Goal: Task Accomplishment & Management: Use online tool/utility

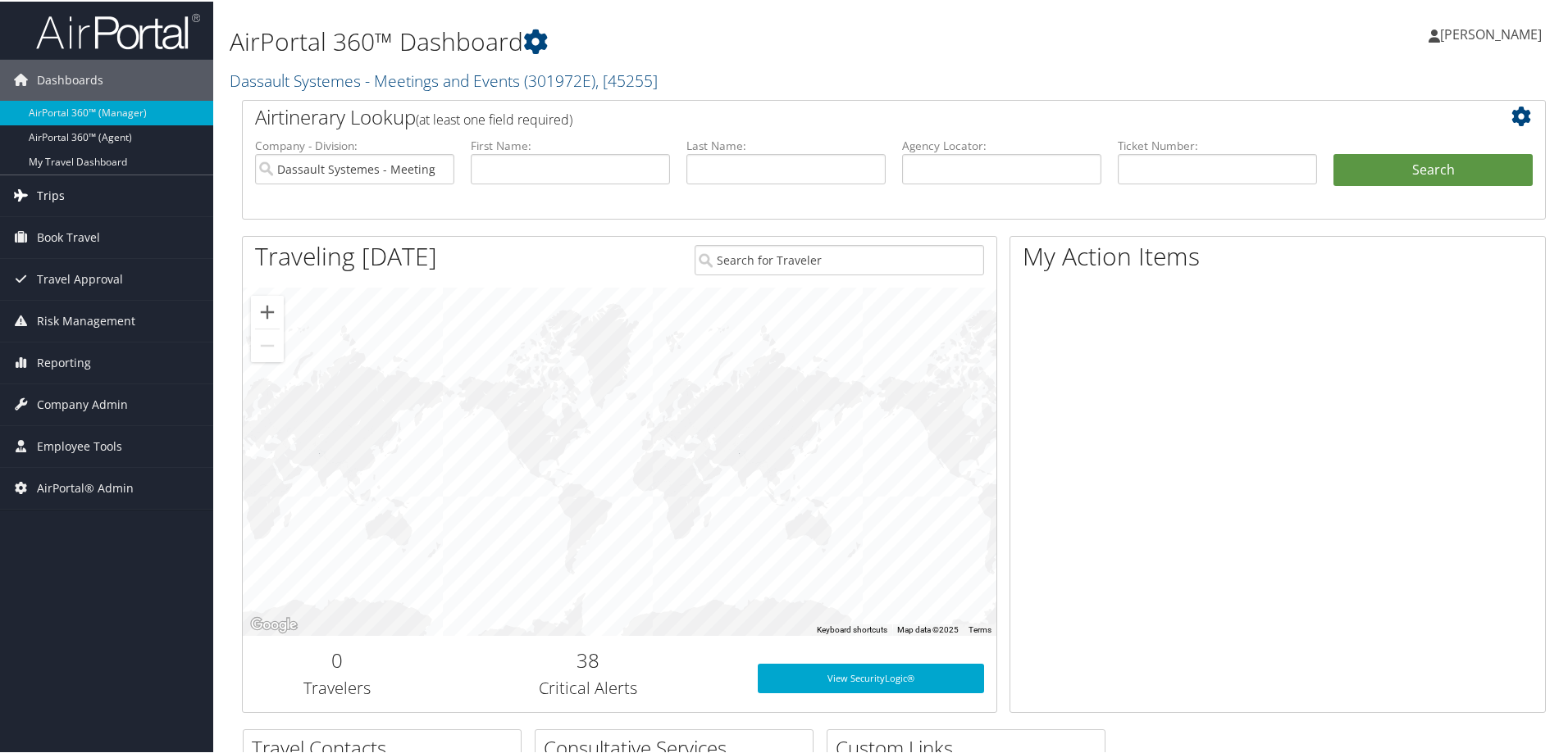
click at [46, 194] on span "Trips" at bounding box center [50, 194] width 28 height 41
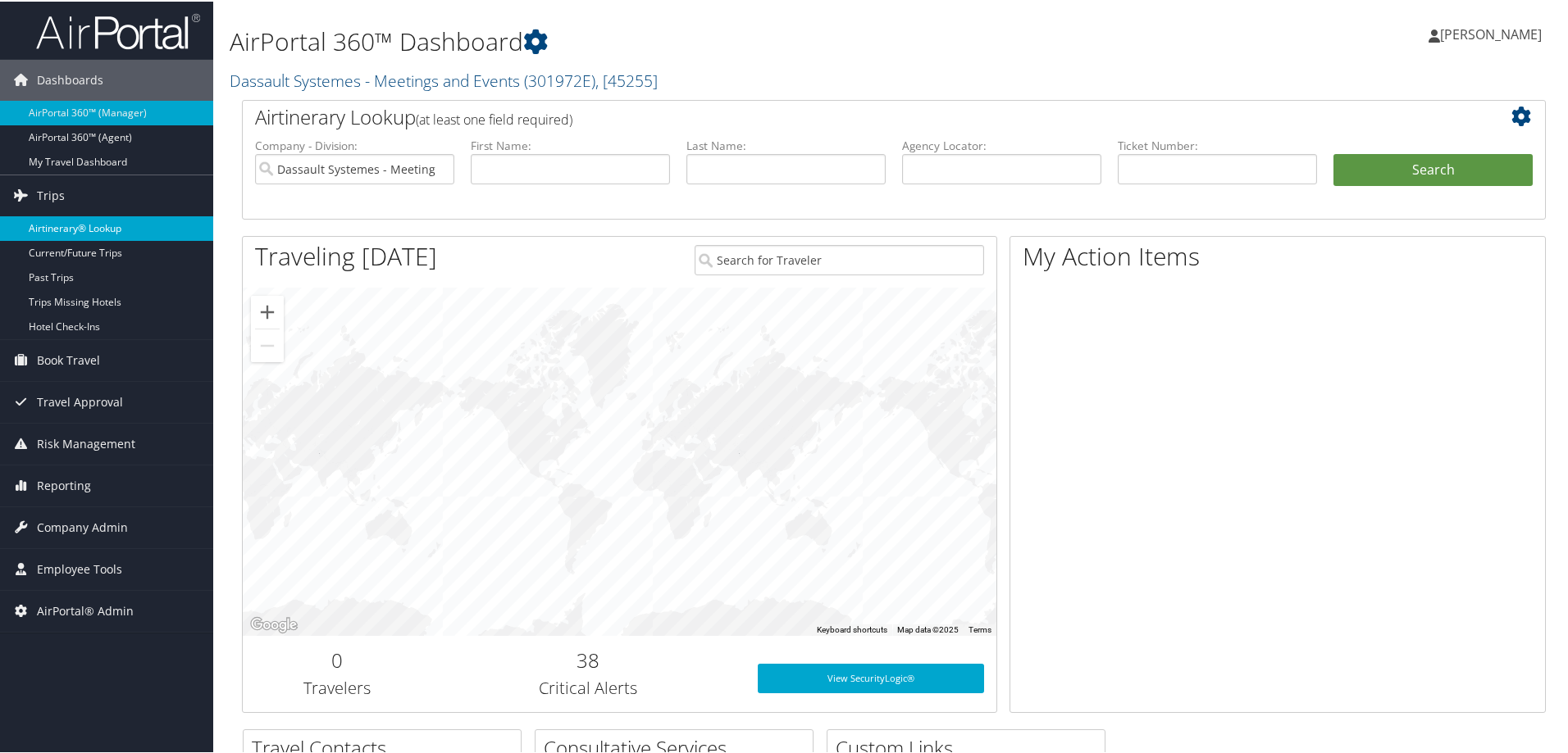
click at [60, 226] on link "Airtinerary® Lookup" at bounding box center [107, 226] width 214 height 24
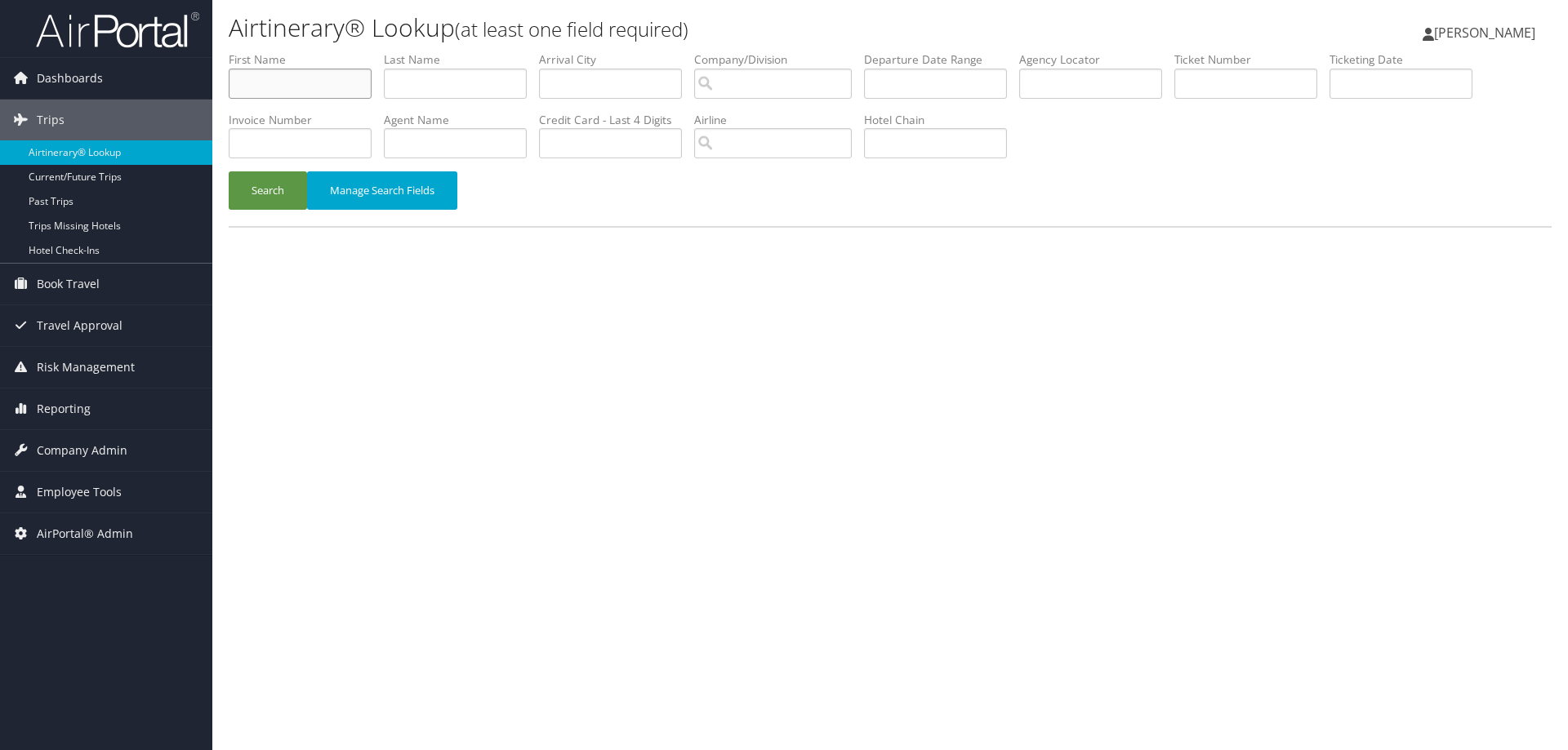
click at [308, 87] on input "text" at bounding box center [301, 83] width 143 height 30
paste input "Launard J Jones Jr"
drag, startPoint x: 283, startPoint y: 82, endPoint x: 347, endPoint y: 82, distance: 64.0
click at [347, 82] on input "Launard J Jones Jr" at bounding box center [301, 83] width 143 height 30
type input "Launard"
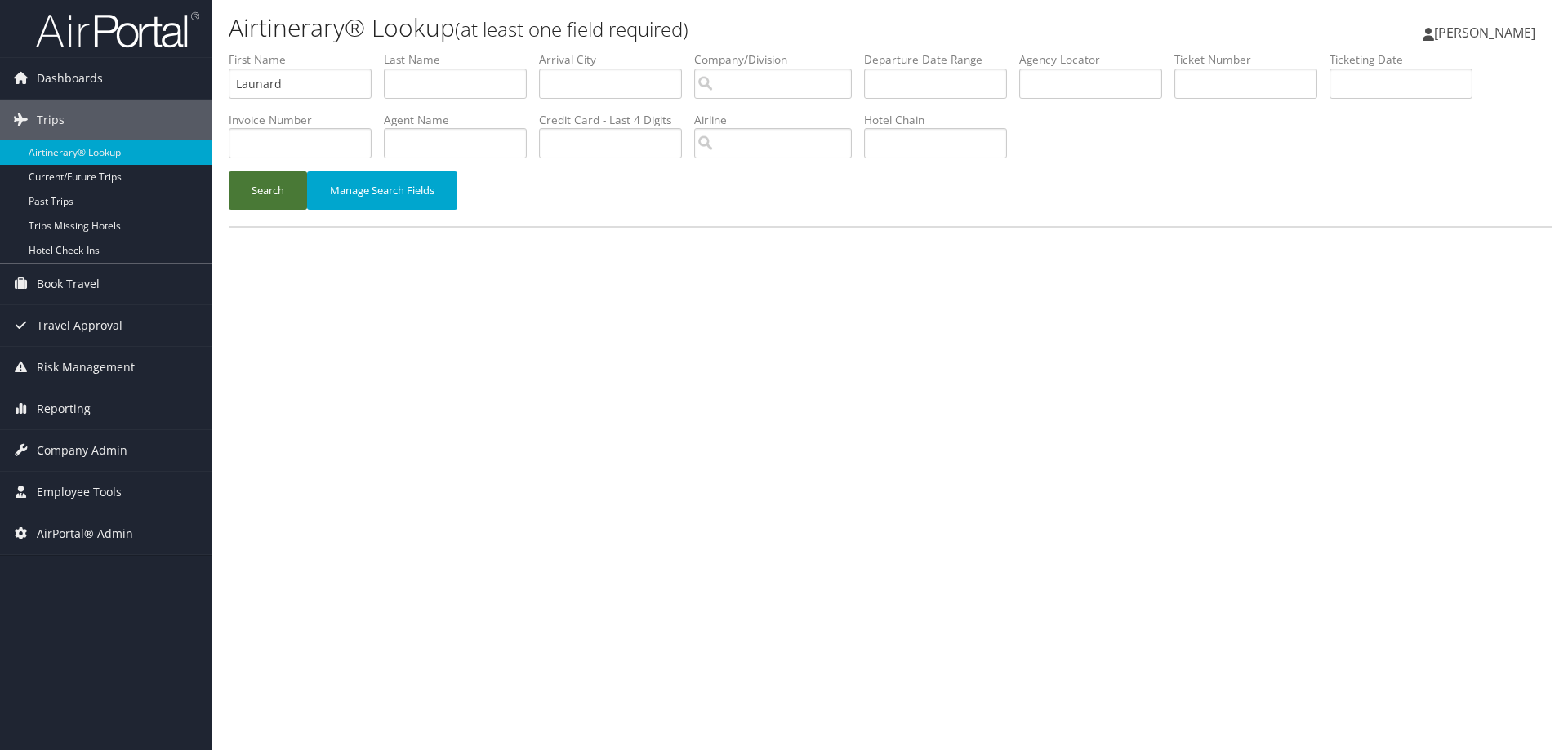
click at [276, 194] on button "Search" at bounding box center [268, 190] width 78 height 39
